Goal: Check status: Check status

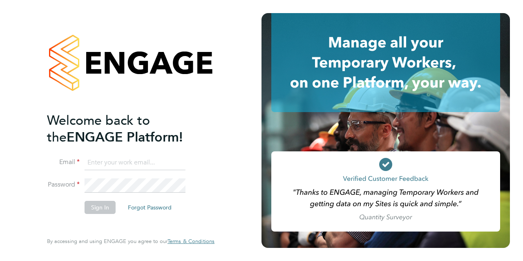
type input "[PERSON_NAME][EMAIL_ADDRESS][PERSON_NAME][DOMAIN_NAME]"
click at [95, 210] on button "Sign In" at bounding box center [100, 207] width 31 height 13
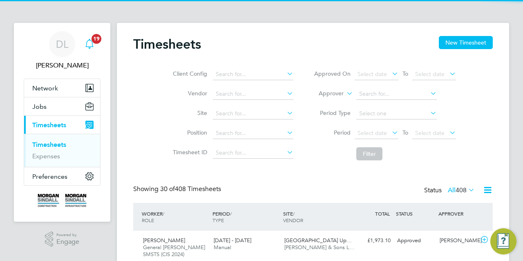
click at [98, 40] on span "19" at bounding box center [97, 39] width 10 height 10
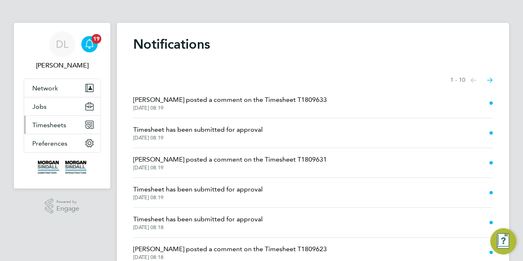
click at [87, 125] on icon "Main navigation" at bounding box center [88, 126] width 4 height 4
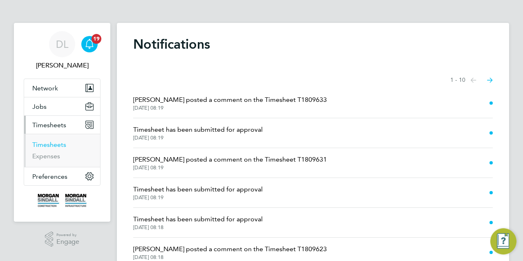
click at [43, 145] on link "Timesheets" at bounding box center [49, 145] width 34 height 8
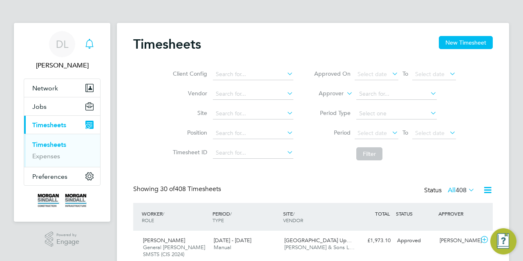
click at [89, 44] on icon "Main navigation" at bounding box center [90, 44] width 10 height 10
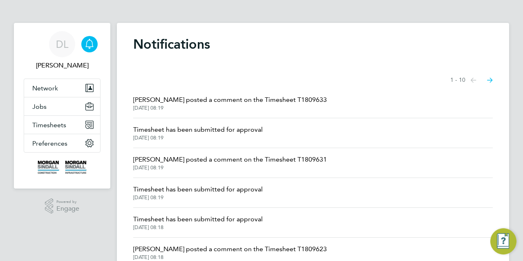
click at [191, 132] on span "Timesheet has been submitted for approval" at bounding box center [198, 130] width 130 height 10
click at [180, 129] on span "Timesheet has been submitted for approval" at bounding box center [198, 130] width 130 height 10
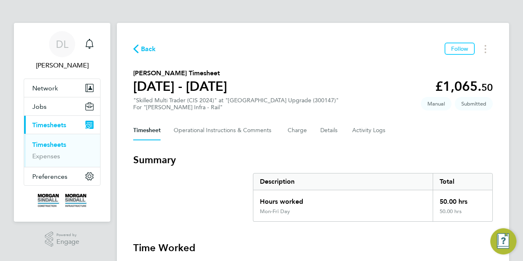
click at [48, 145] on link "Timesheets" at bounding box center [49, 145] width 34 height 8
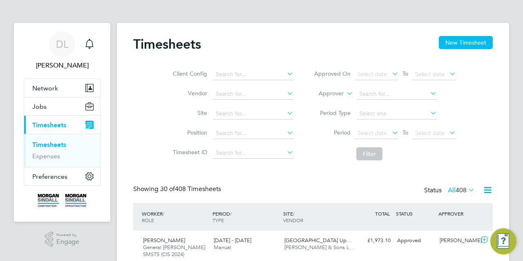
click at [485, 189] on icon at bounding box center [488, 190] width 10 height 10
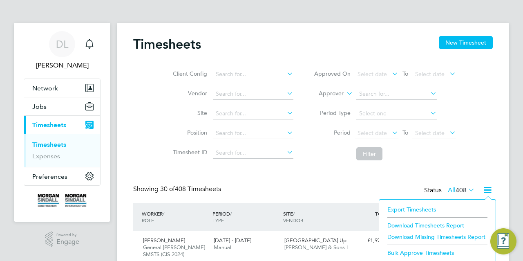
click at [467, 189] on icon at bounding box center [467, 189] width 0 height 11
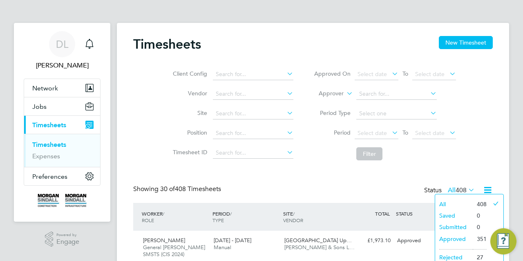
click at [455, 238] on li "Approved" at bounding box center [454, 238] width 38 height 11
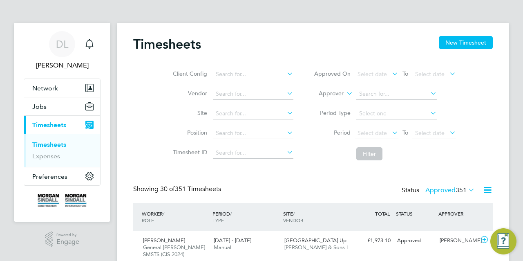
click at [467, 190] on icon at bounding box center [467, 189] width 0 height 11
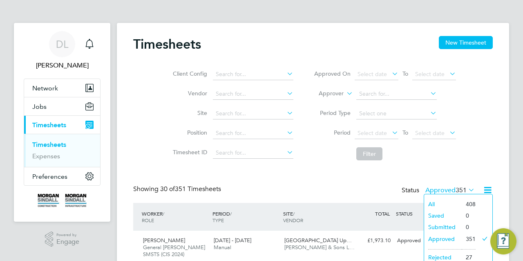
click at [433, 203] on li "All" at bounding box center [443, 203] width 38 height 11
